Goal: Register for event/course

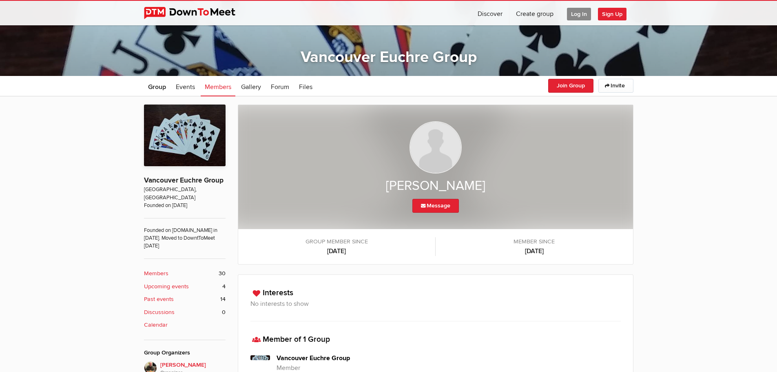
scroll to position [144, 0]
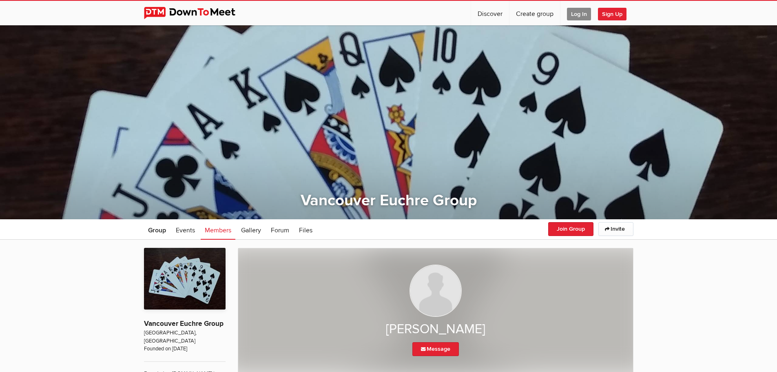
scroll to position [1, 0]
click at [179, 230] on span "Events" at bounding box center [185, 230] width 19 height 8
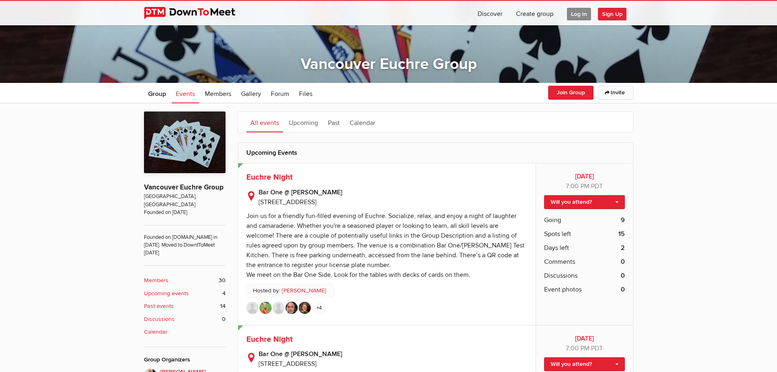
scroll to position [137, 0]
click at [258, 179] on span "Euchre Night" at bounding box center [269, 177] width 46 height 10
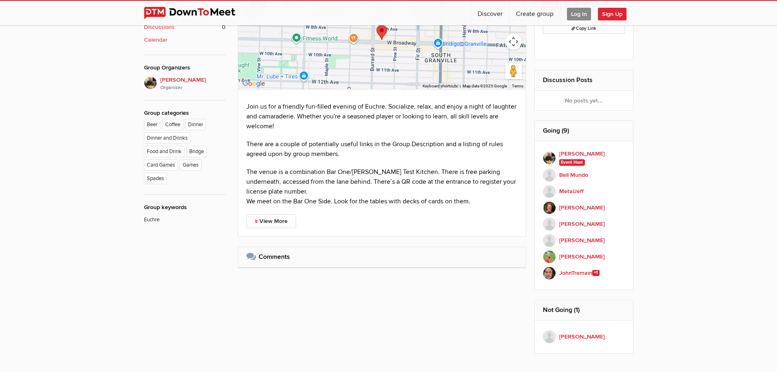
scroll to position [429, 0]
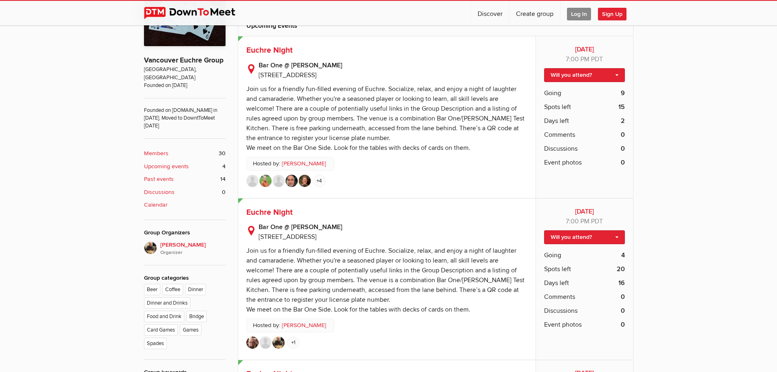
scroll to position [264, 0]
click at [269, 207] on span "Euchre Night" at bounding box center [269, 212] width 46 height 10
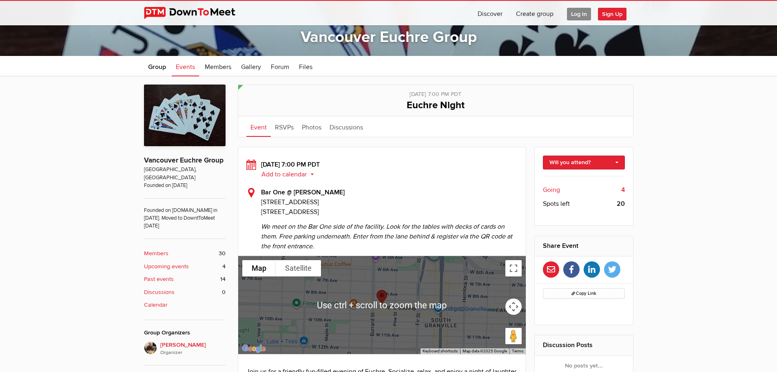
scroll to position [167, 0]
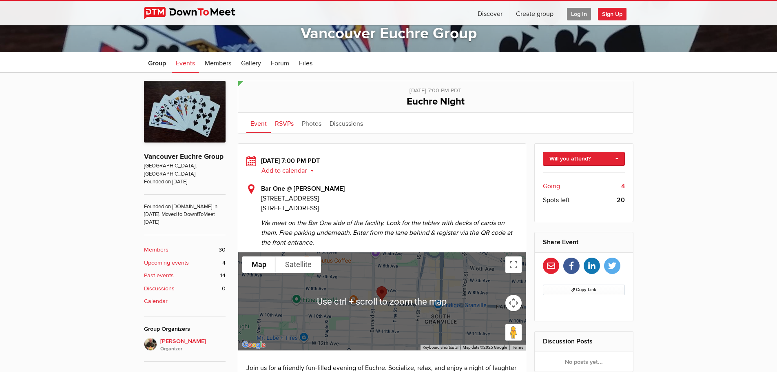
click at [284, 123] on link "RSVPs" at bounding box center [284, 123] width 27 height 20
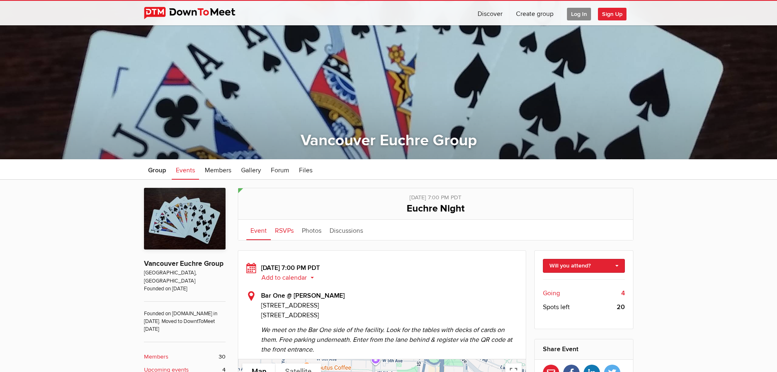
scroll to position [61, 0]
click at [188, 170] on span "Events" at bounding box center [185, 170] width 19 height 8
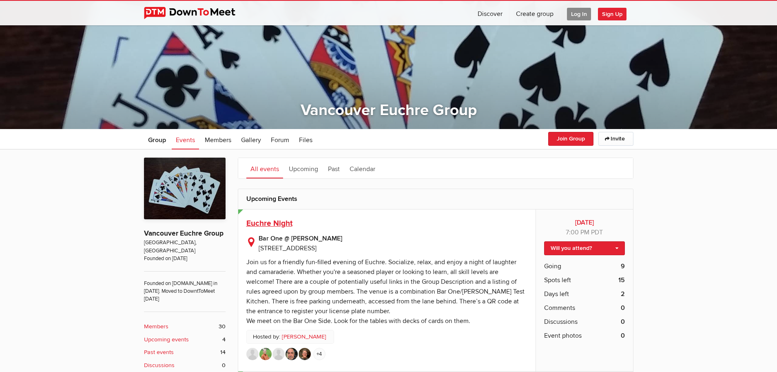
scroll to position [91, 0]
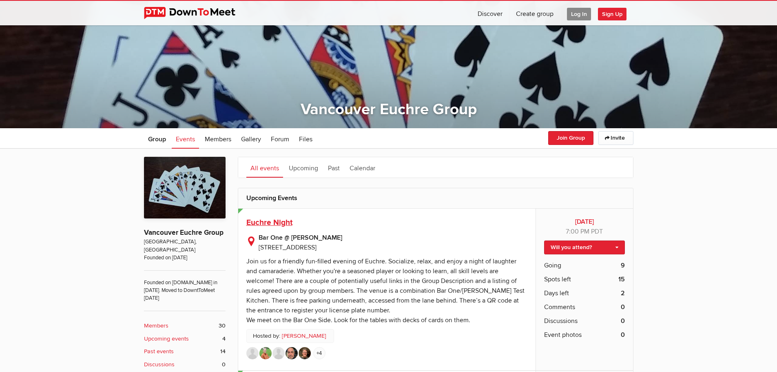
click at [275, 218] on span "Euchre Night" at bounding box center [269, 222] width 46 height 10
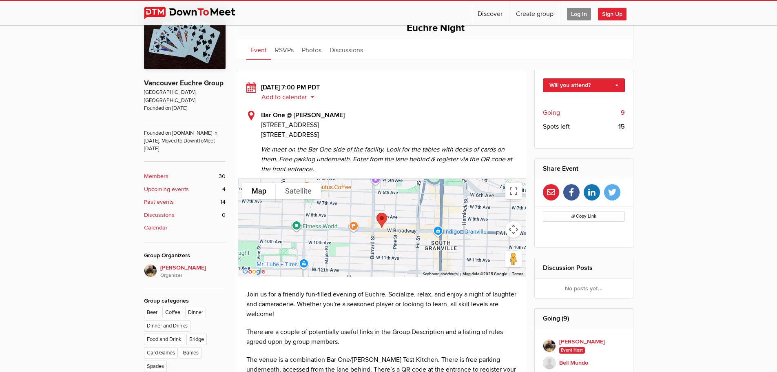
click at [557, 114] on span "Going" at bounding box center [551, 113] width 17 height 10
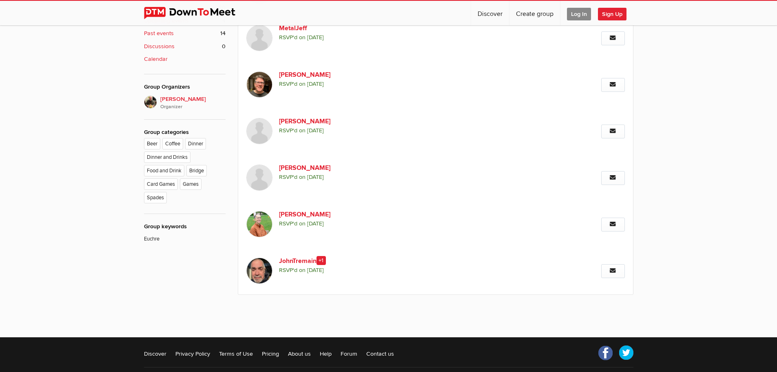
scroll to position [410, 0]
